Goal: Transaction & Acquisition: Download file/media

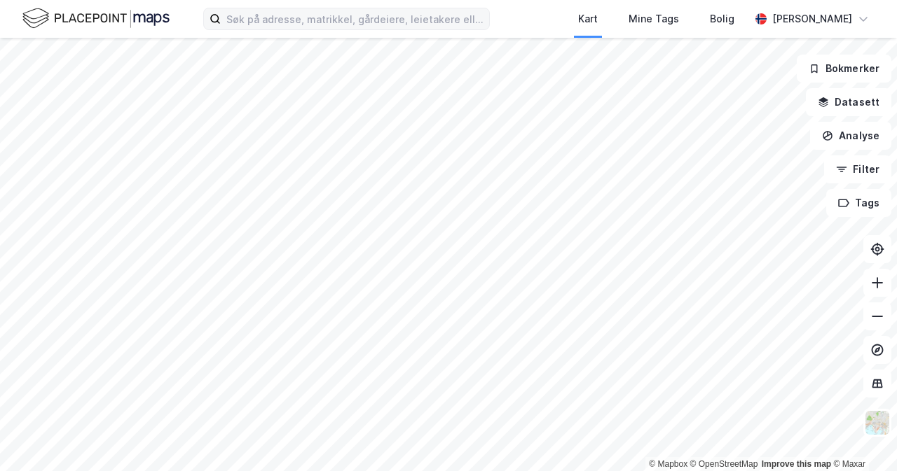
click at [367, 29] on label at bounding box center [346, 19] width 286 height 22
click at [367, 29] on input at bounding box center [355, 18] width 268 height 21
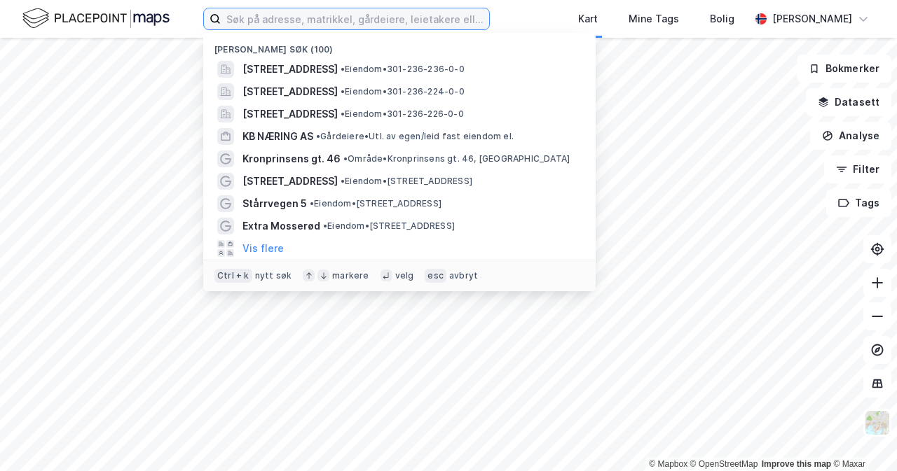
click at [369, 24] on input at bounding box center [355, 18] width 268 height 21
click at [445, 16] on input at bounding box center [355, 18] width 268 height 21
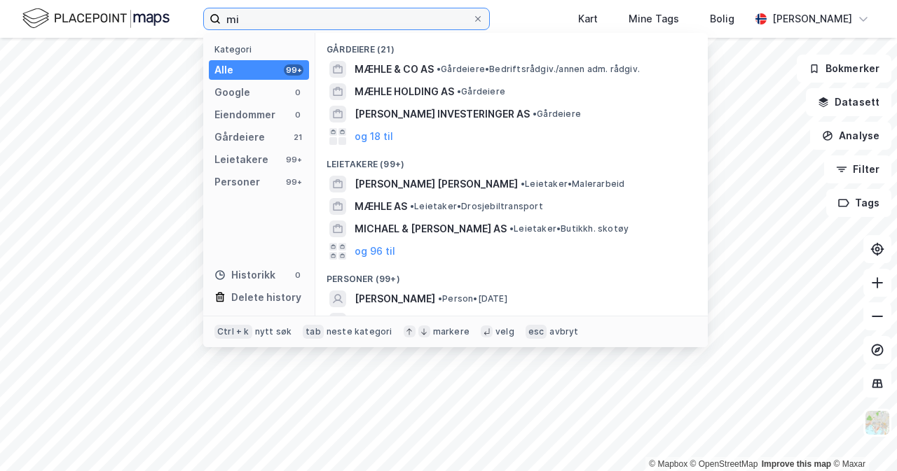
type input "m"
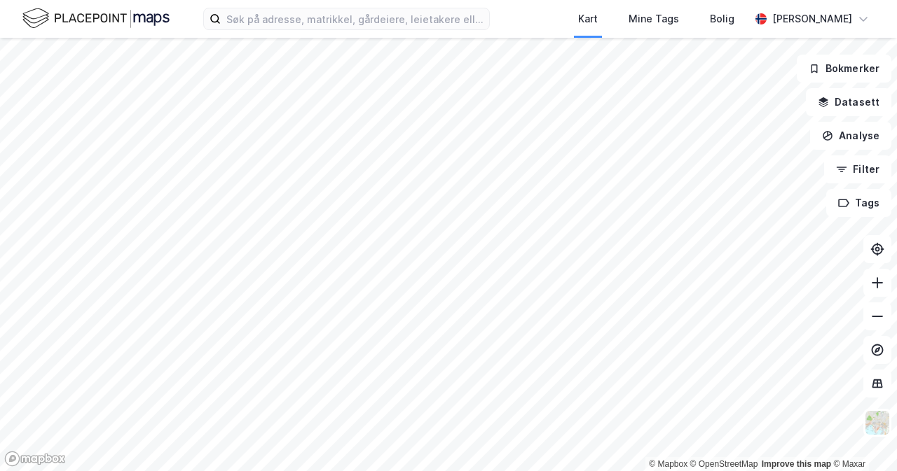
click at [92, 15] on img at bounding box center [95, 18] width 147 height 25
click at [31, 18] on img at bounding box center [95, 18] width 147 height 25
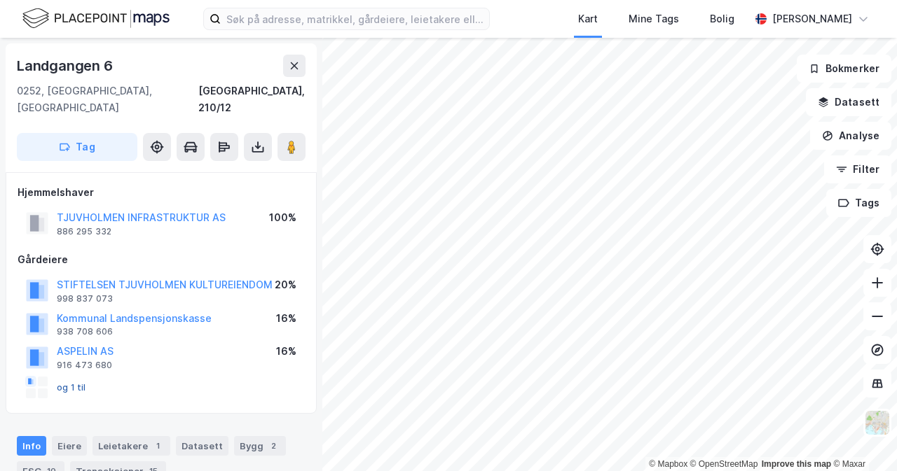
click at [0, 0] on button "og 1 til" at bounding box center [0, 0] width 0 height 0
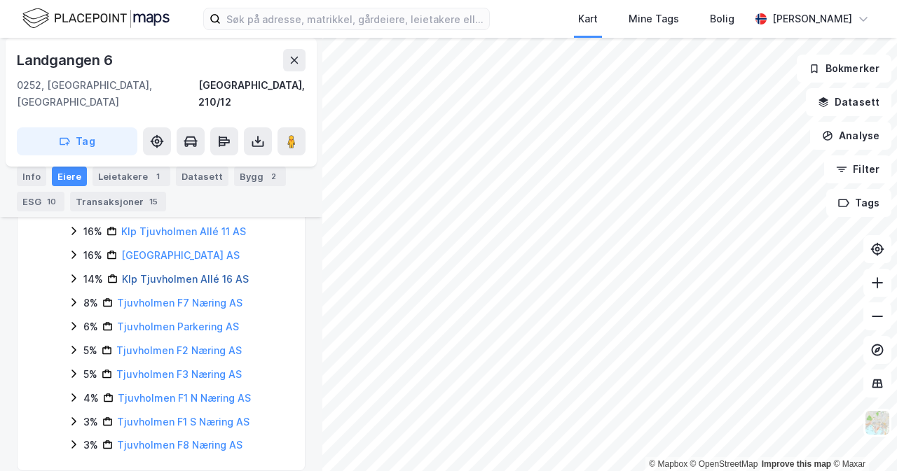
scroll to position [143, 0]
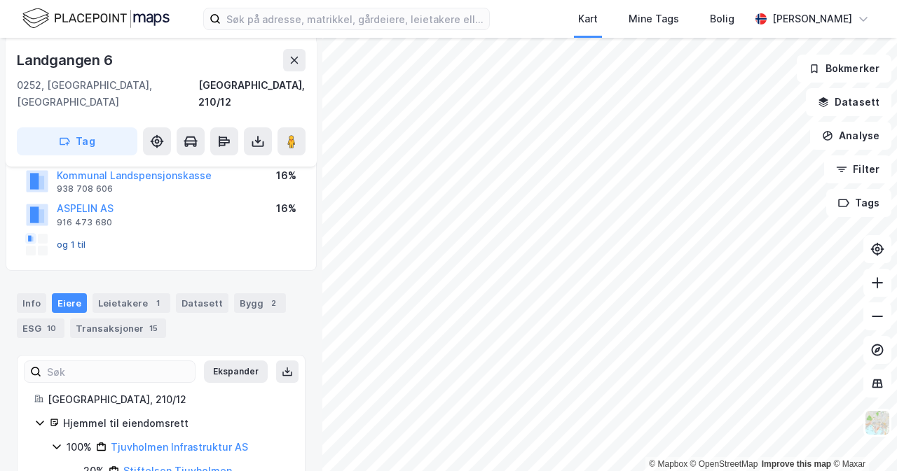
click at [0, 0] on button "og 1 til" at bounding box center [0, 0] width 0 height 0
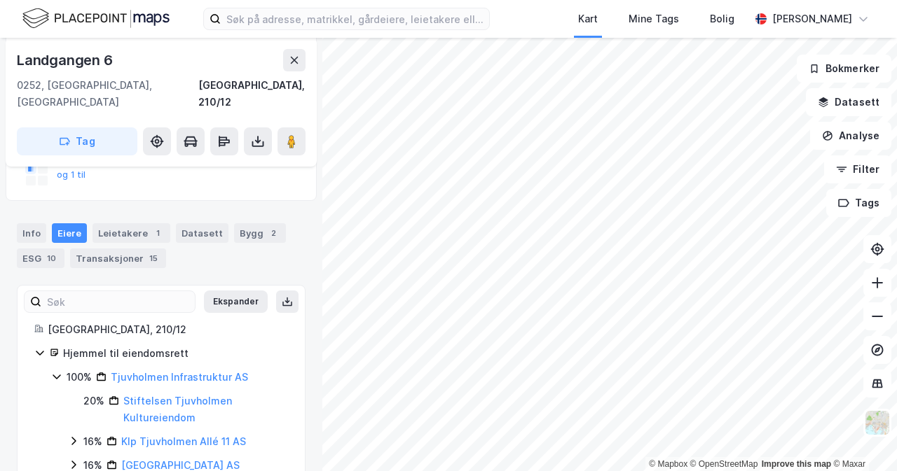
scroll to position [283, 0]
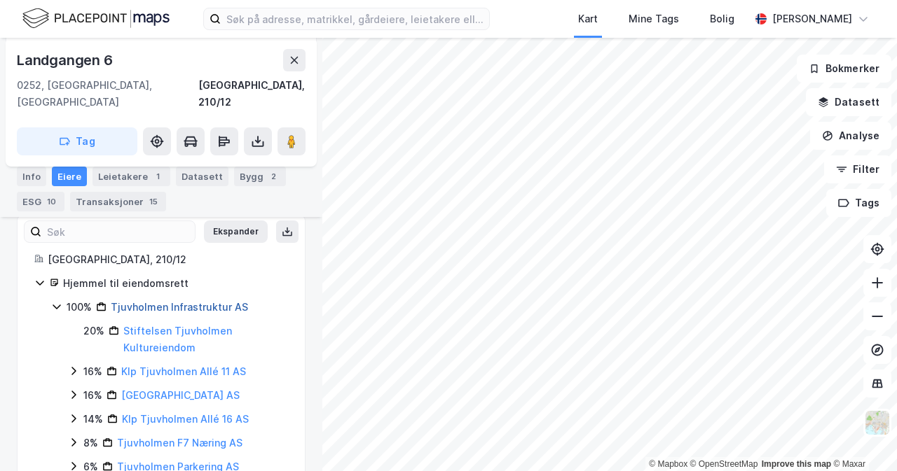
click at [148, 301] on link "Tjuvholmen Infrastruktur AS" at bounding box center [179, 307] width 137 height 12
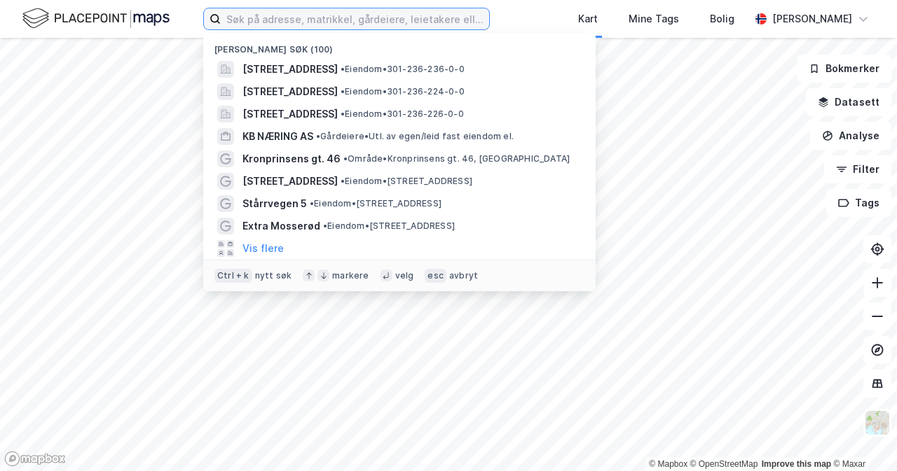
click at [396, 28] on input at bounding box center [355, 18] width 268 height 21
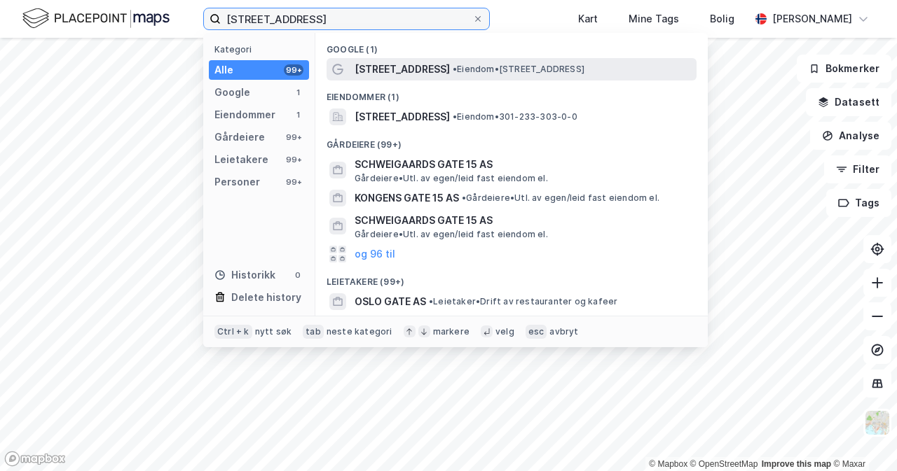
type input "[STREET_ADDRESS]"
click at [452, 74] on span "•" at bounding box center [454, 69] width 4 height 11
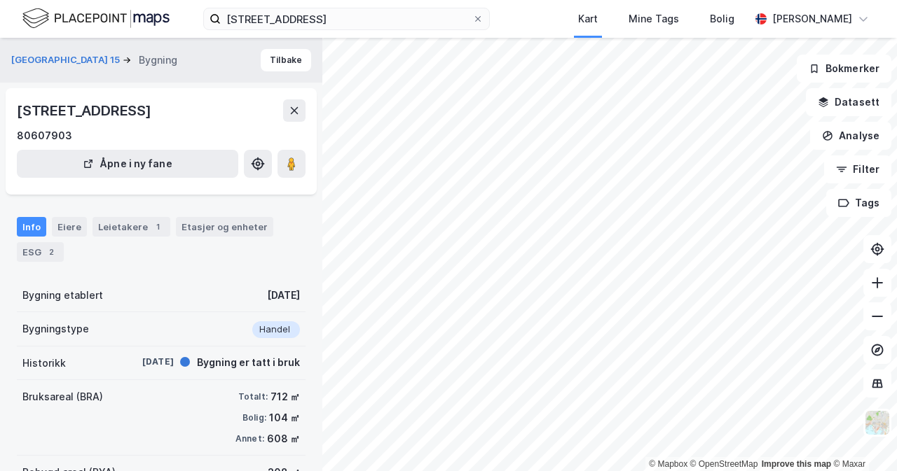
scroll to position [70, 0]
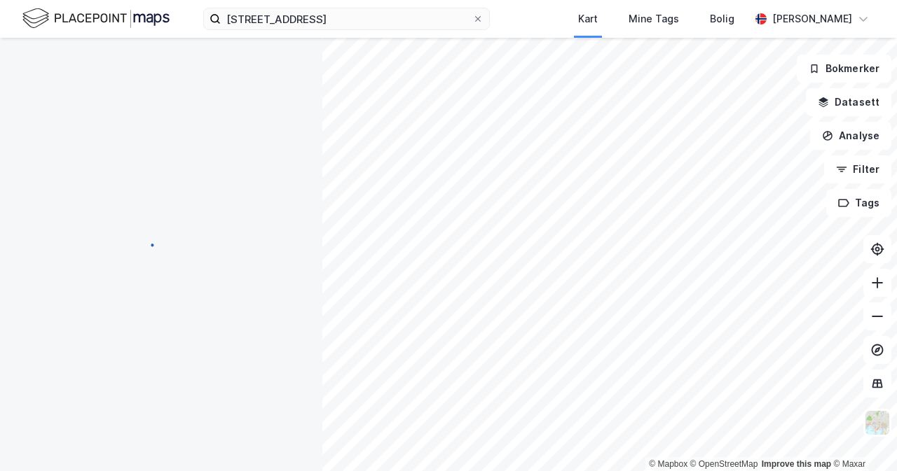
scroll to position [70, 0]
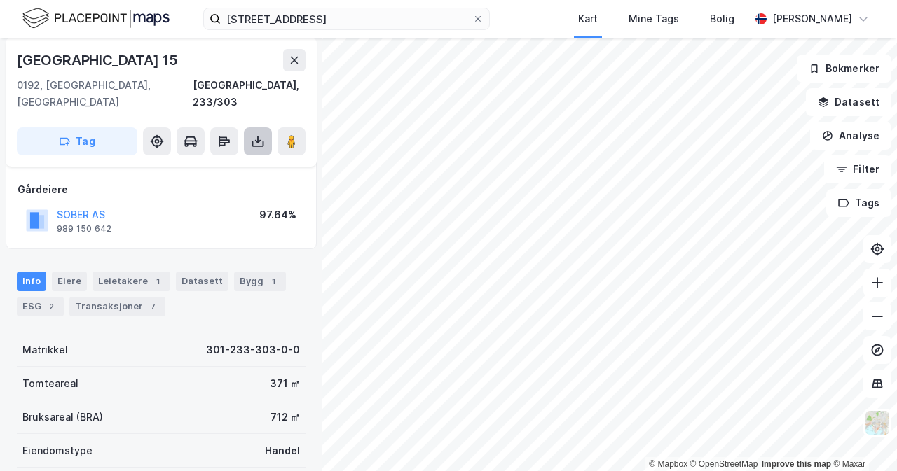
click at [262, 134] on icon at bounding box center [258, 141] width 14 height 14
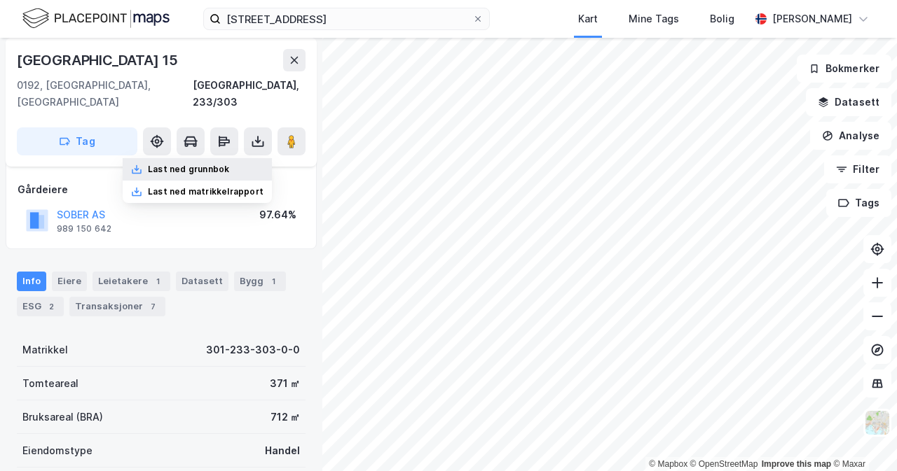
click at [252, 158] on div "Last ned grunnbok" at bounding box center [197, 169] width 149 height 22
